Goal: Information Seeking & Learning: Find specific fact

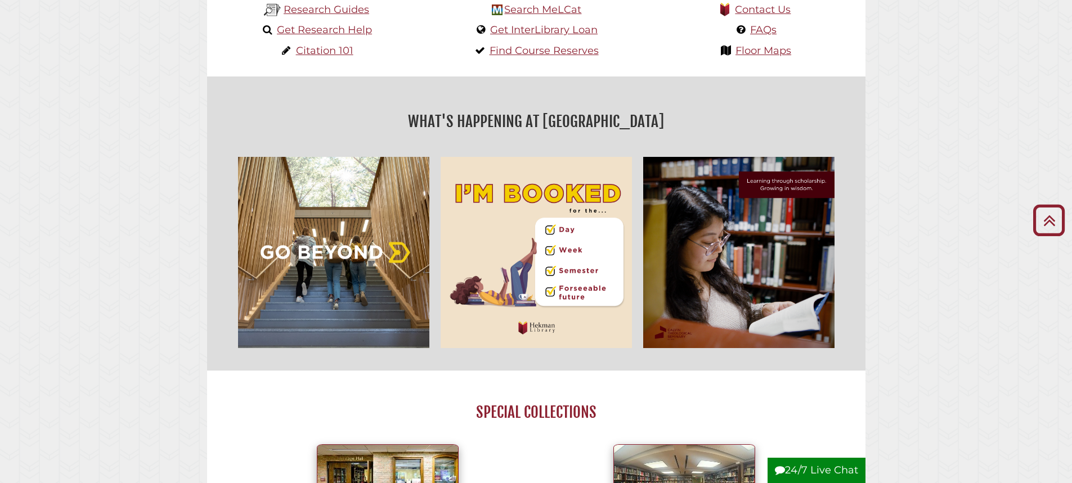
scroll to position [563, 0]
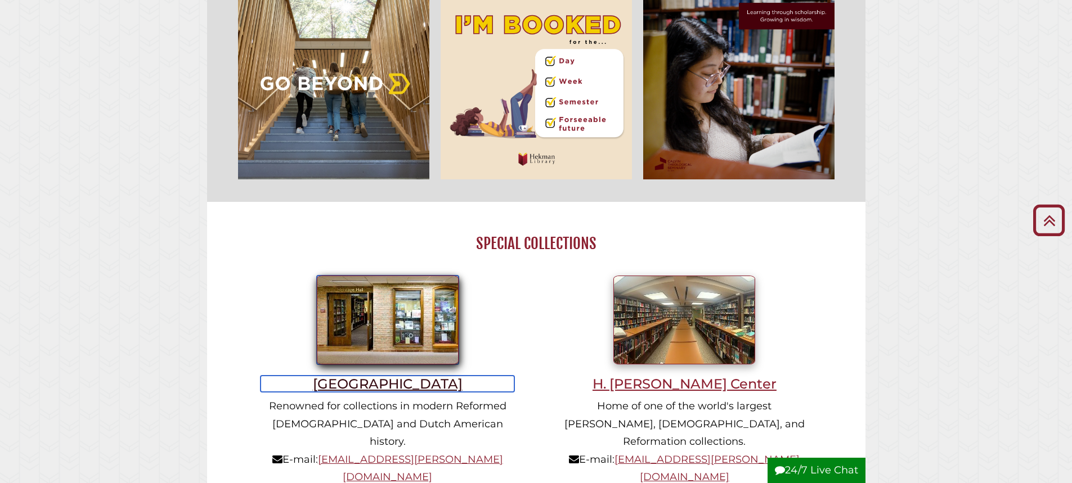
click at [405, 387] on h3 "[GEOGRAPHIC_DATA]" at bounding box center [388, 384] width 254 height 16
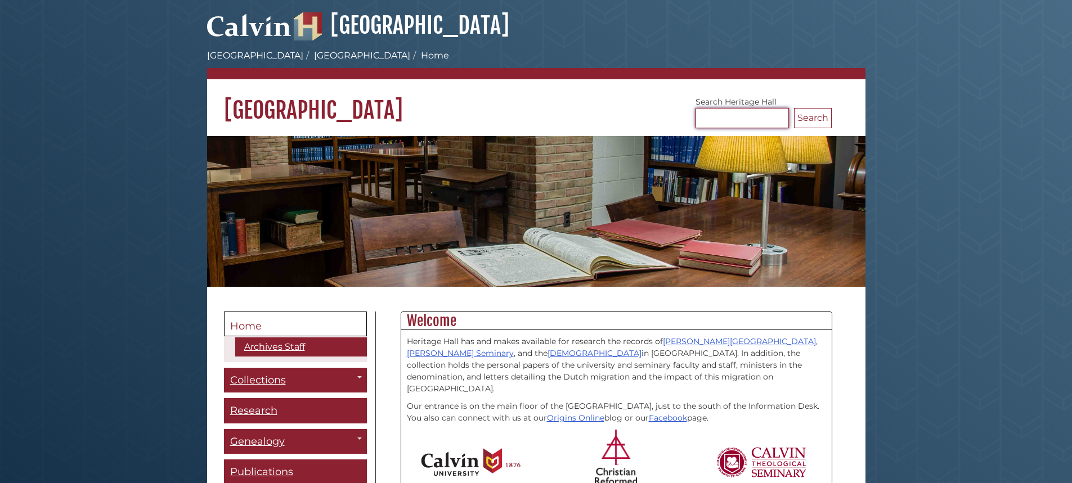
click at [733, 118] on input "Search [GEOGRAPHIC_DATA]" at bounding box center [742, 118] width 93 height 20
type input "*"
type input "**********"
click at [794, 108] on button "Search" at bounding box center [813, 118] width 38 height 20
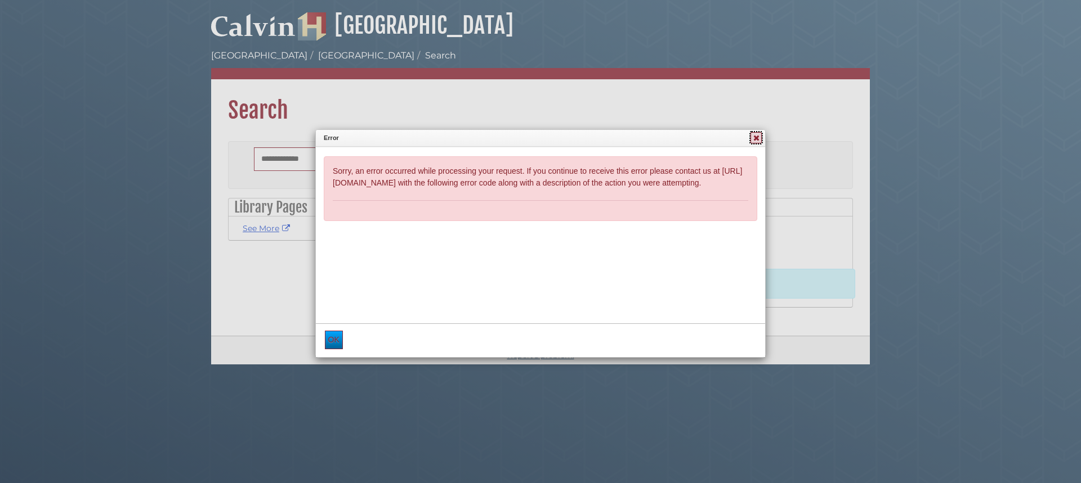
click at [759, 138] on icon at bounding box center [756, 138] width 10 height 8
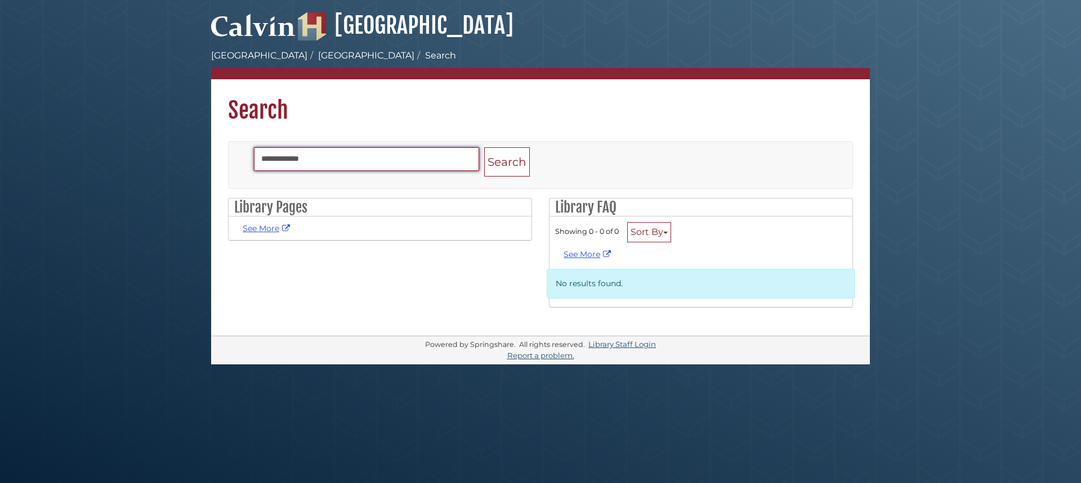
drag, startPoint x: 319, startPoint y: 155, endPoint x: 283, endPoint y: 165, distance: 36.9
click at [283, 165] on input "**********" at bounding box center [366, 159] width 225 height 24
type input "*****"
click at [484, 147] on button "Search" at bounding box center [507, 162] width 46 height 30
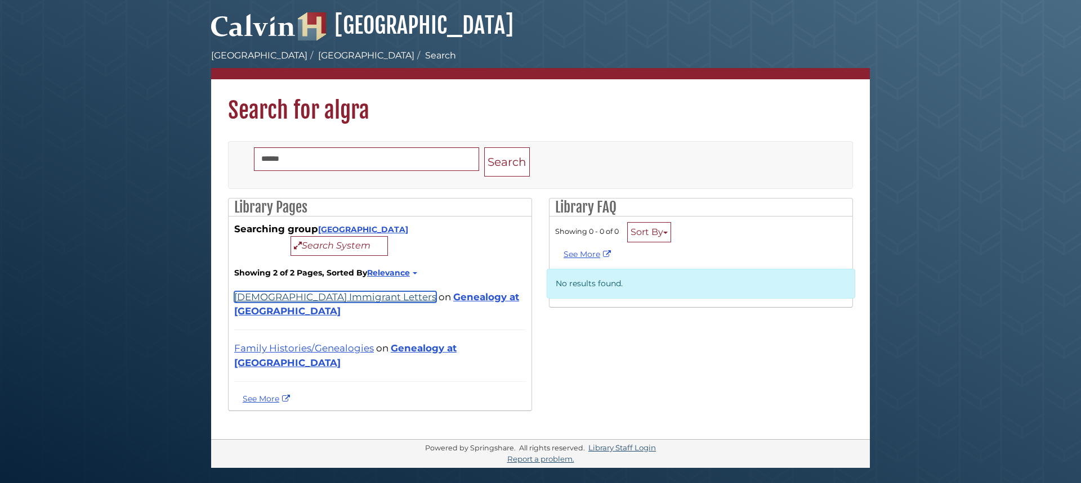
click at [314, 294] on link "Dutch Immigrant Letters" at bounding box center [335, 297] width 202 height 11
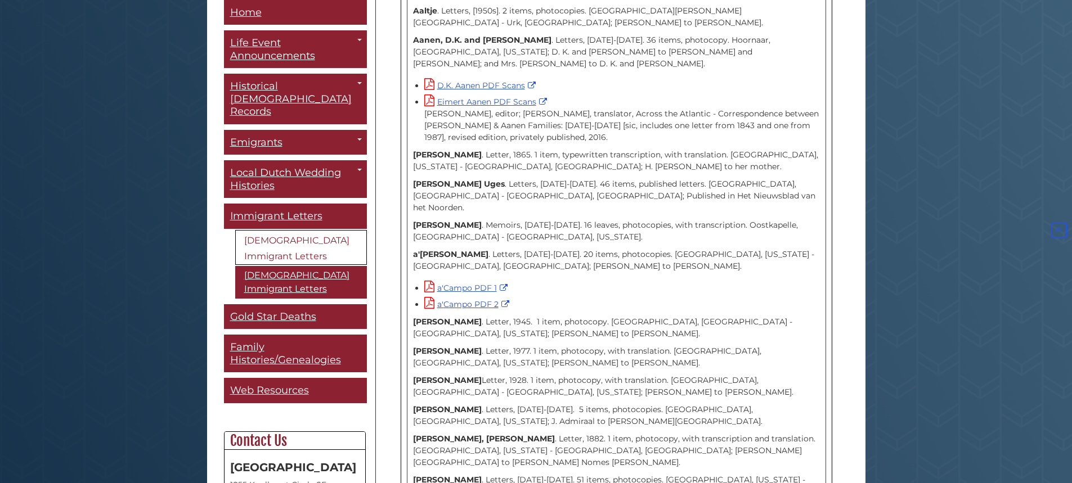
scroll to position [675, 0]
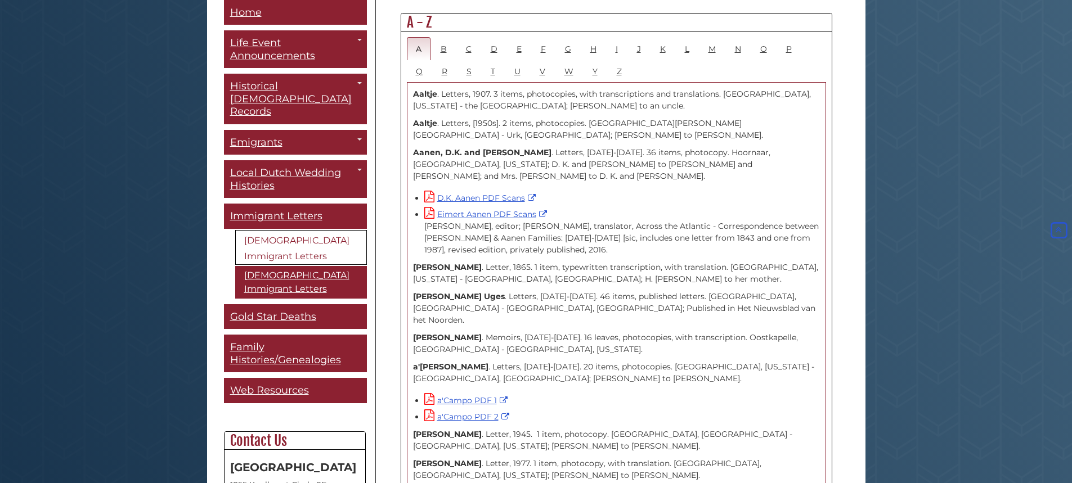
click at [262, 230] on link "[DEMOGRAPHIC_DATA] Immigrant Letters" at bounding box center [301, 247] width 132 height 35
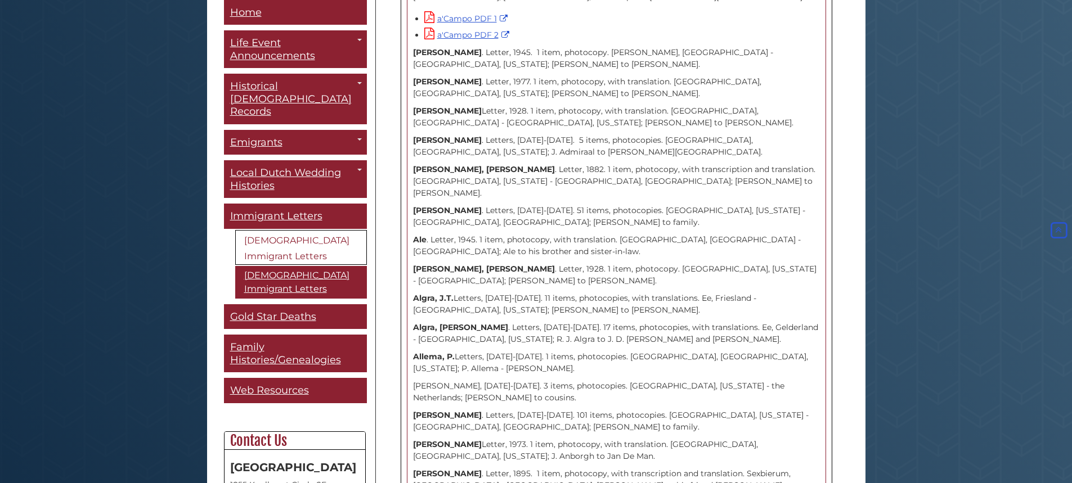
scroll to position [957, 0]
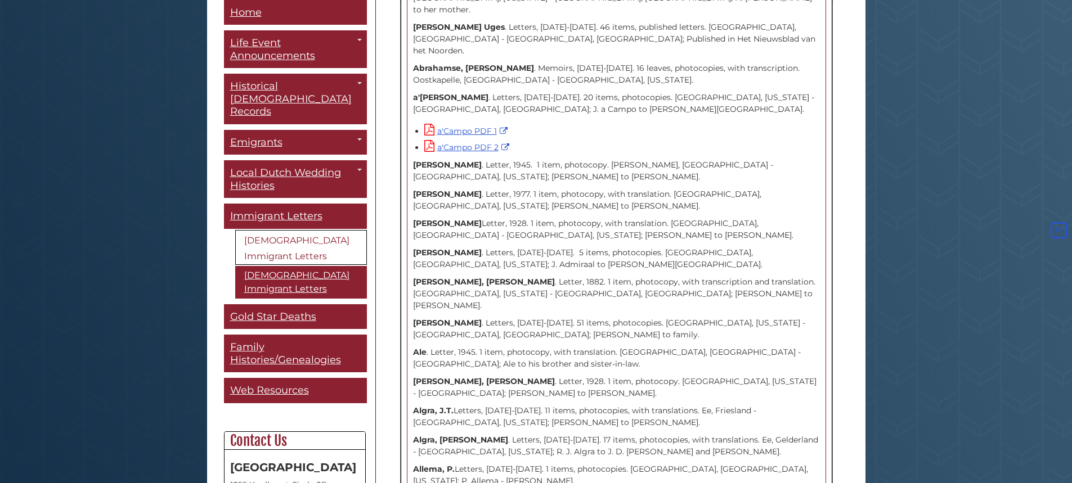
click at [435, 406] on strong "Algra, J.T." at bounding box center [433, 411] width 41 height 10
click at [583, 405] on p "[PERSON_NAME] Letters, [DATE]-[DATE]. 11 items, photocopies, with translations.…" at bounding box center [616, 417] width 407 height 24
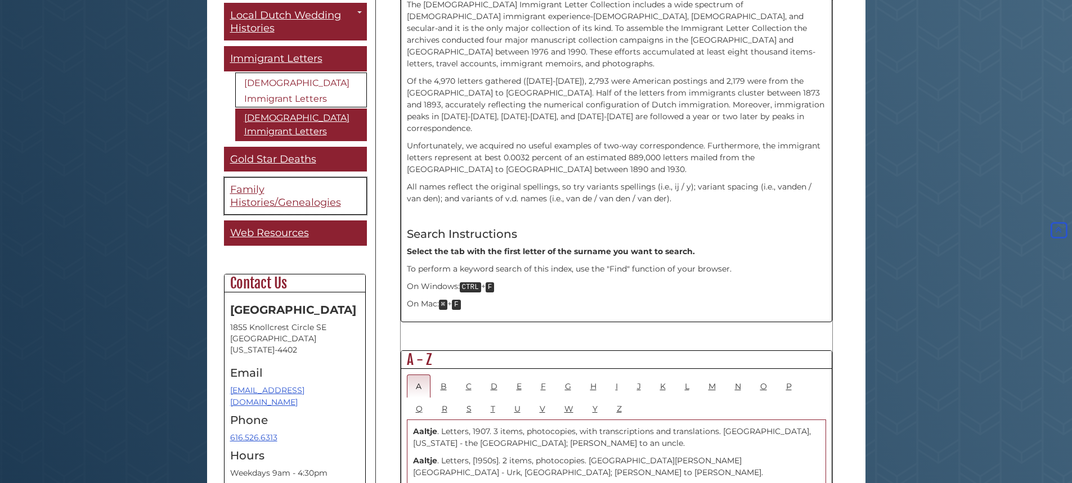
scroll to position [394, 0]
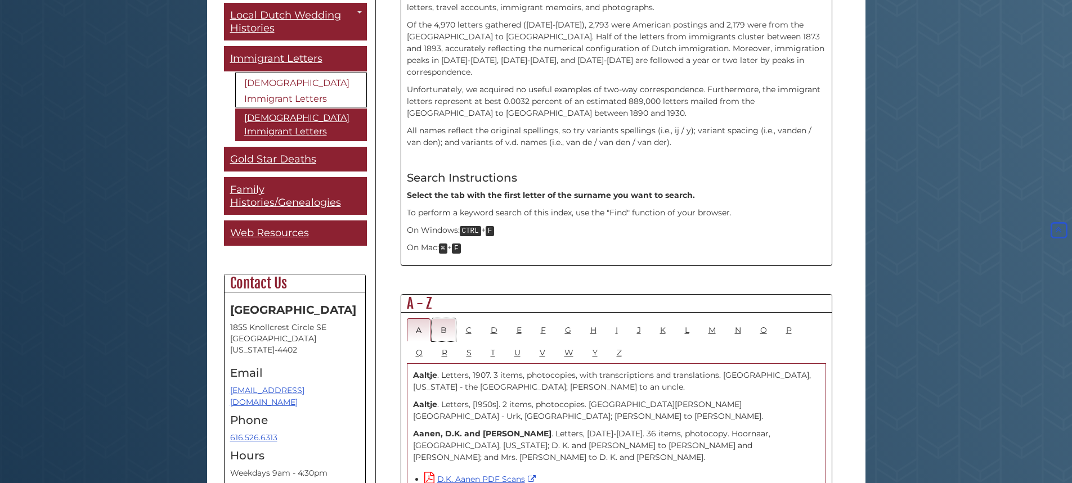
click at [442, 319] on link "B" at bounding box center [444, 330] width 24 height 23
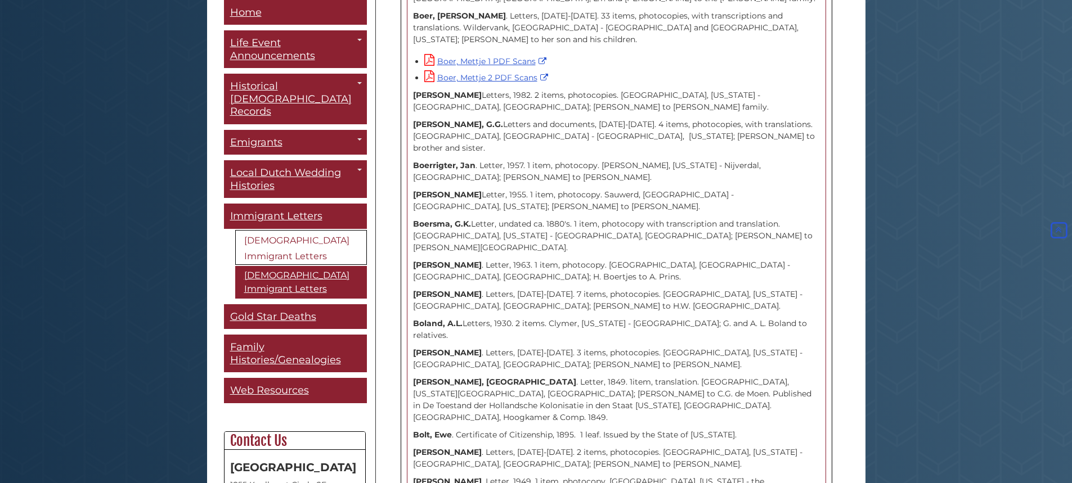
scroll to position [6750, 0]
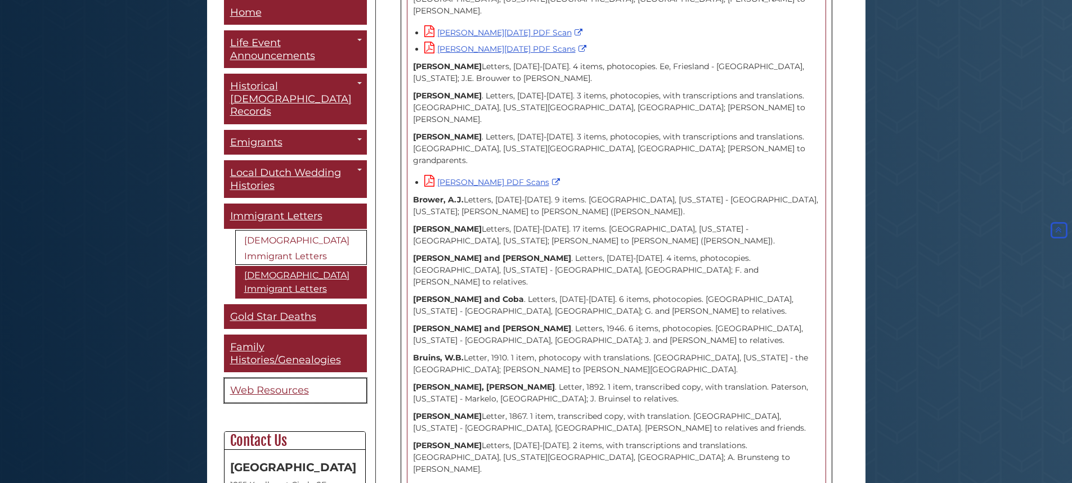
click at [272, 385] on span "Web Resources" at bounding box center [269, 391] width 79 height 12
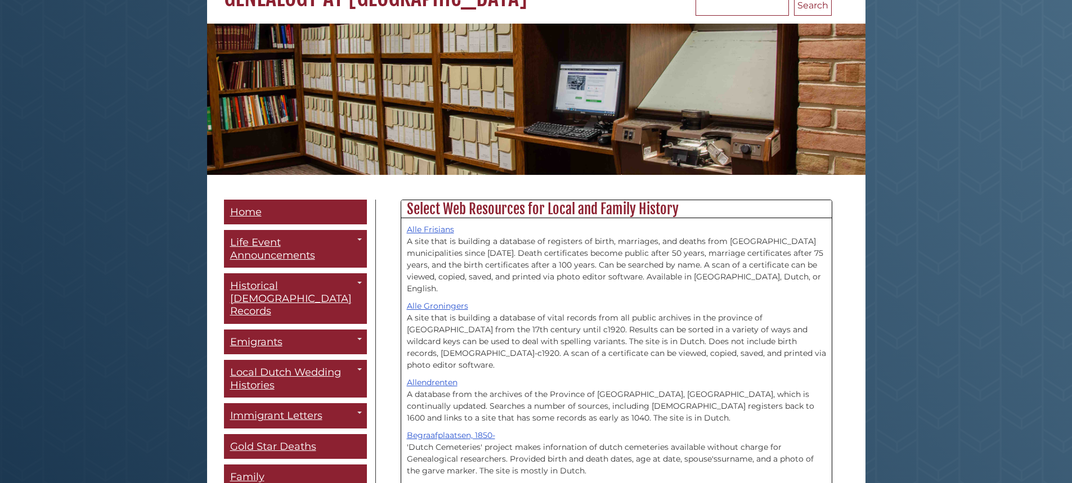
scroll to position [225, 0]
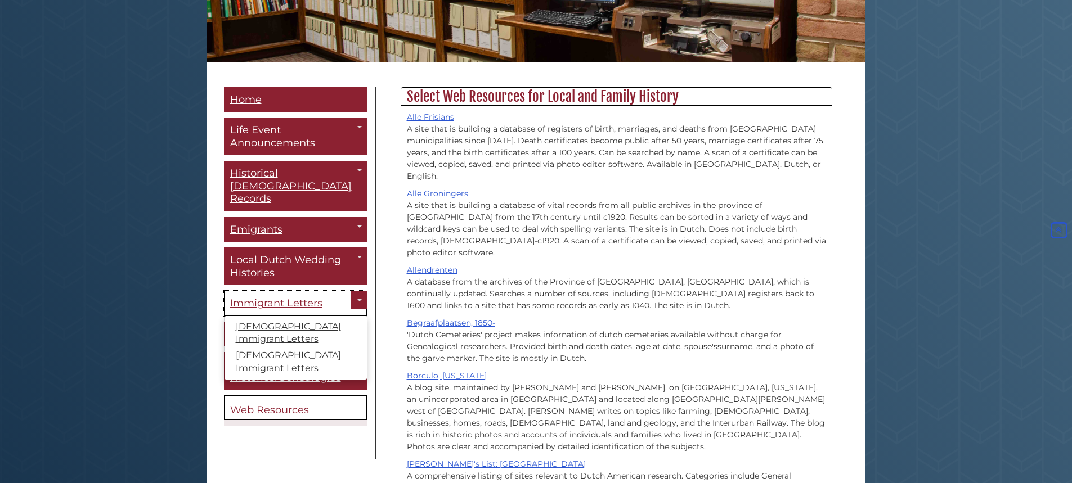
click at [256, 297] on span "Immigrant Letters" at bounding box center [276, 303] width 92 height 12
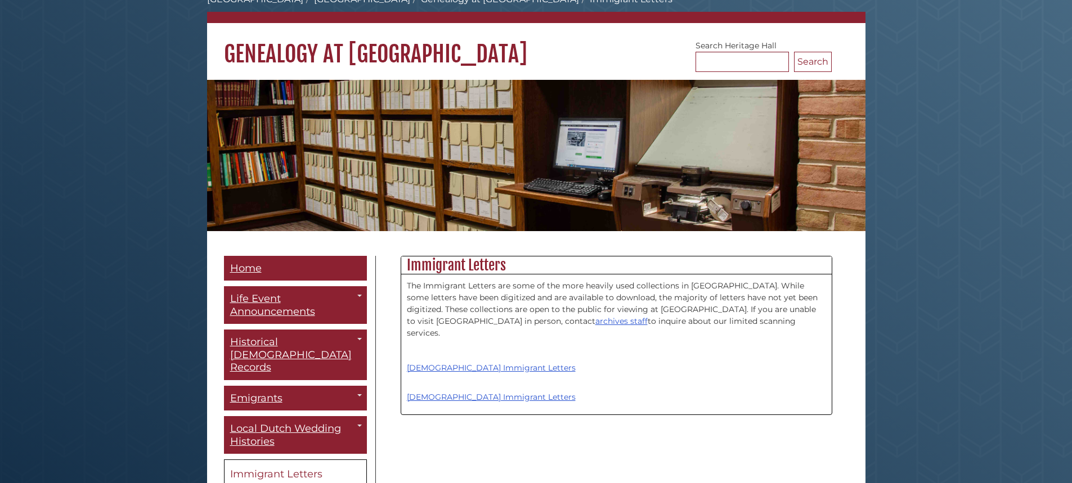
scroll to position [113, 0]
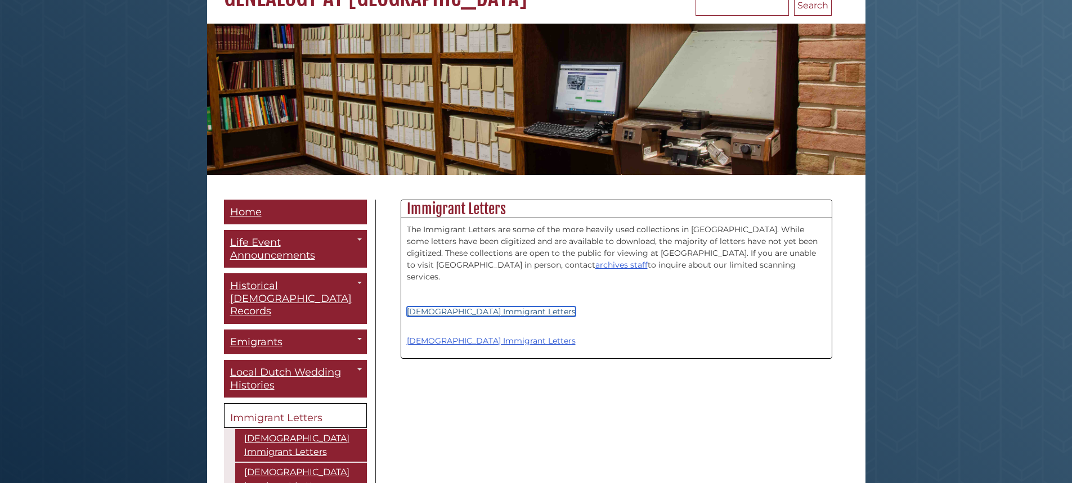
click at [482, 307] on link "[DEMOGRAPHIC_DATA] Immigrant Letters" at bounding box center [491, 312] width 169 height 10
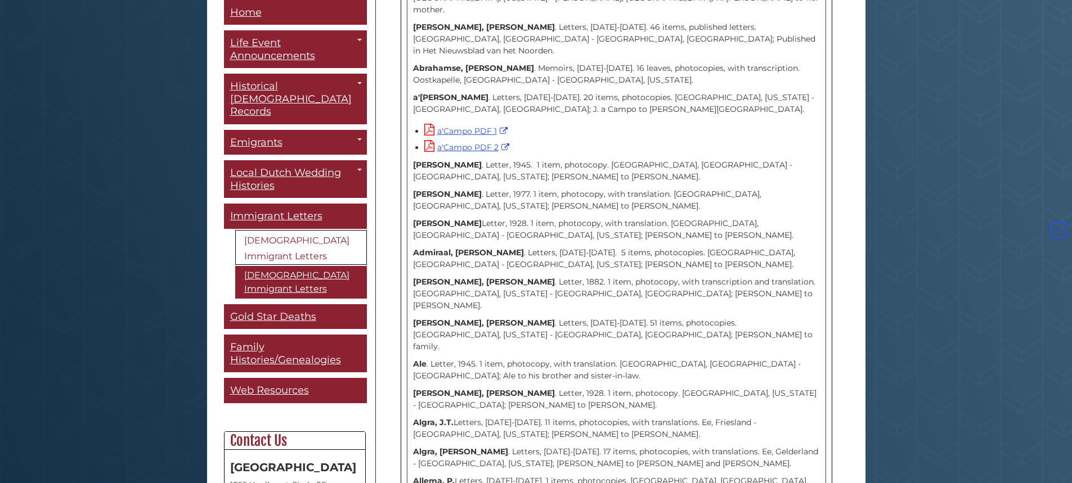
scroll to position [901, 0]
